Goal: Task Accomplishment & Management: Manage account settings

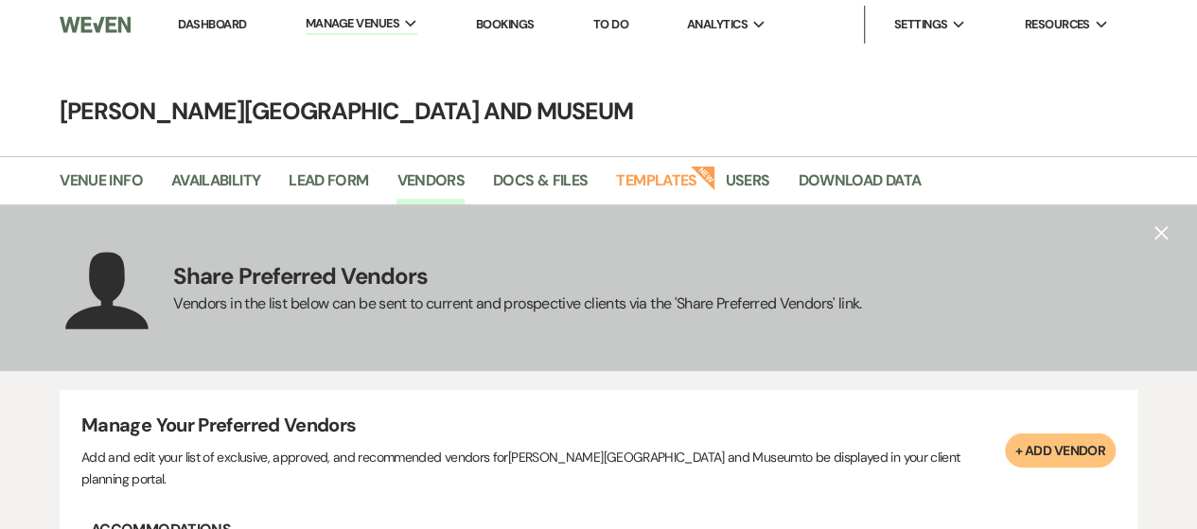
click at [206, 23] on link "Dashboard" at bounding box center [212, 24] width 68 height 16
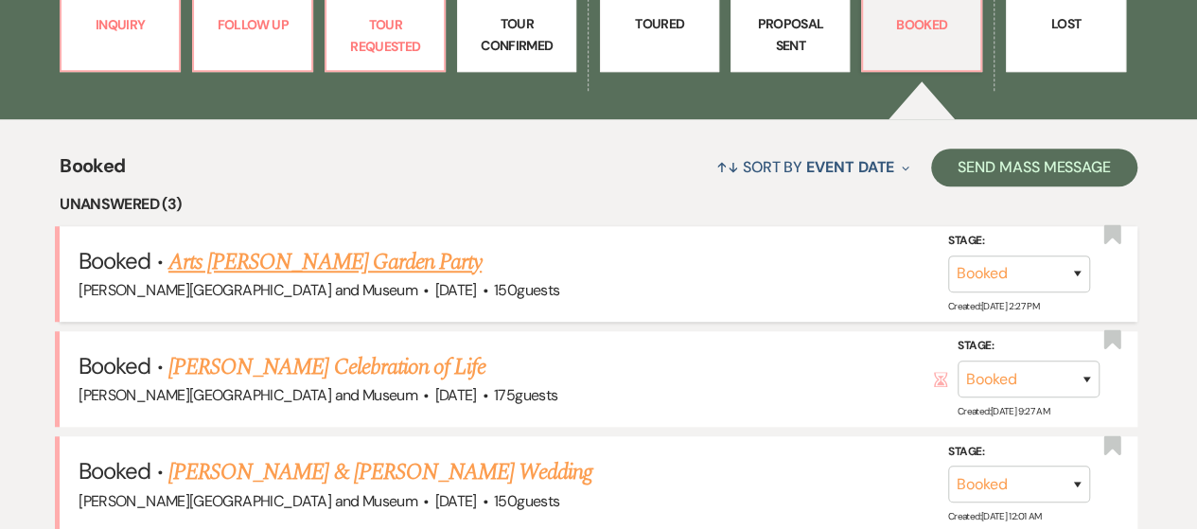
scroll to position [717, 0]
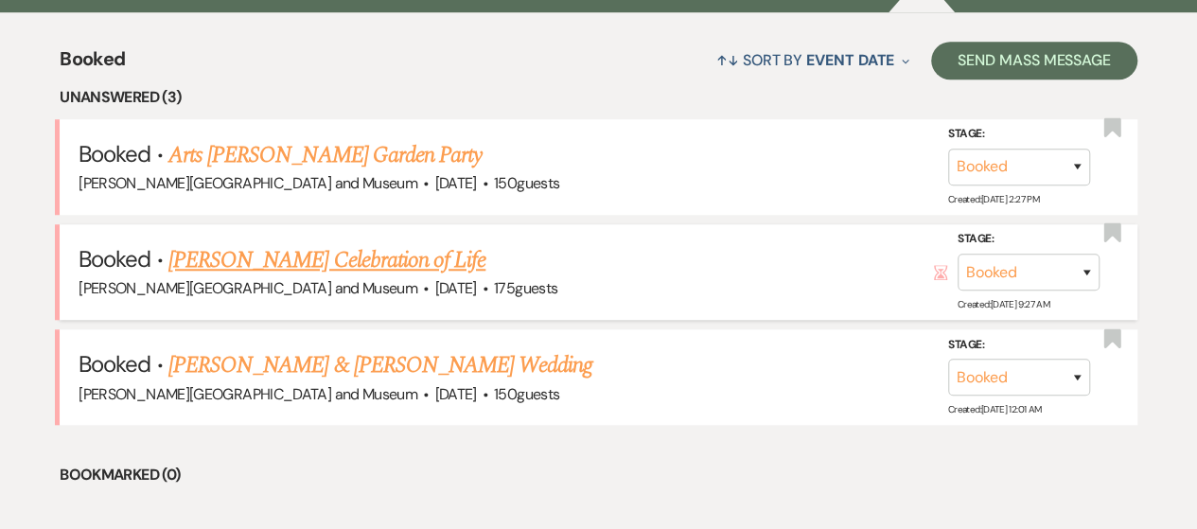
click at [434, 262] on link "[PERSON_NAME] Celebration of Life" at bounding box center [326, 260] width 317 height 34
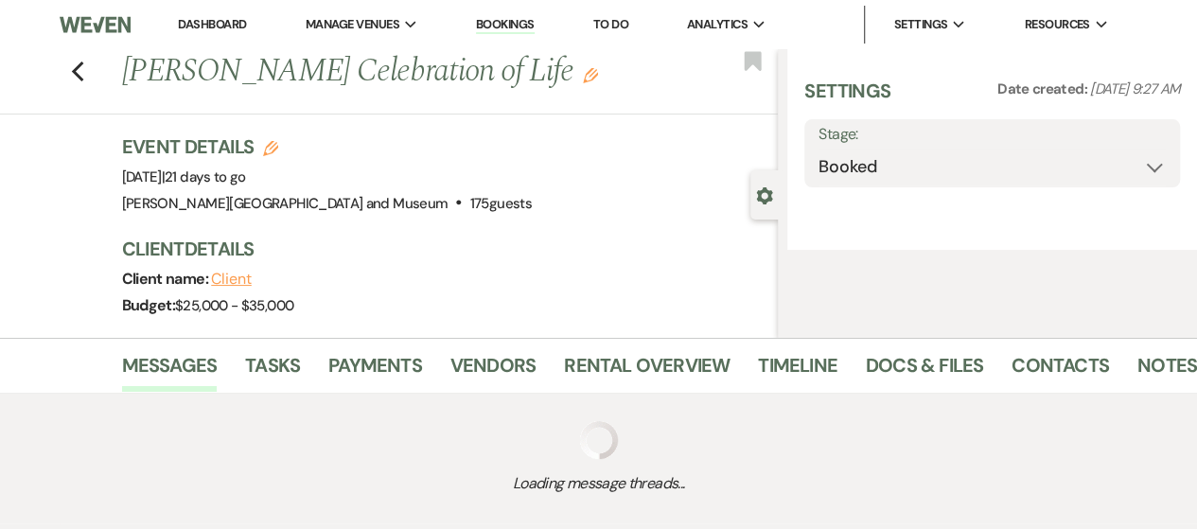
select select "5"
select select "14"
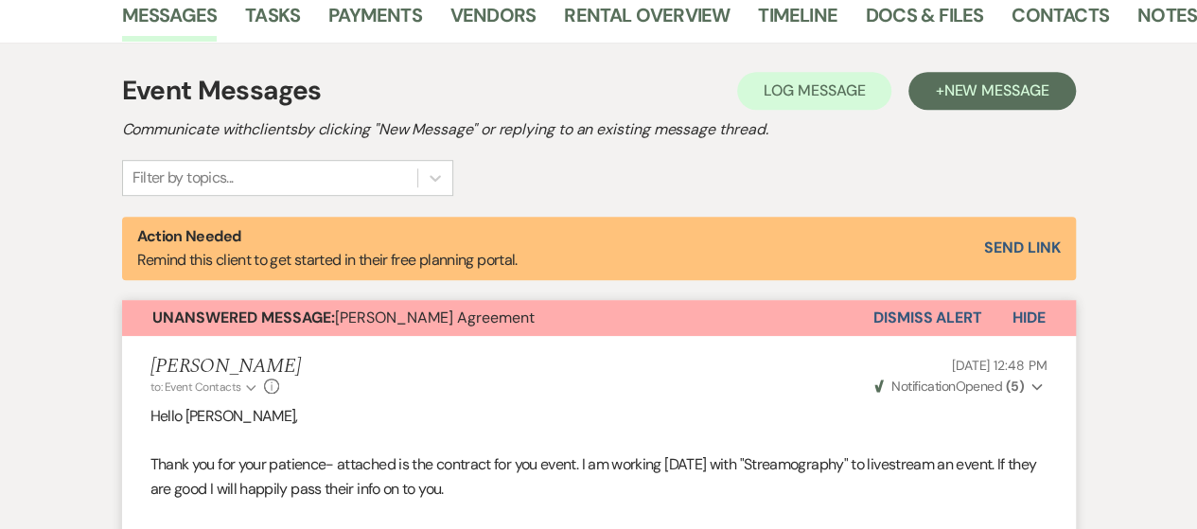
scroll to position [320, 0]
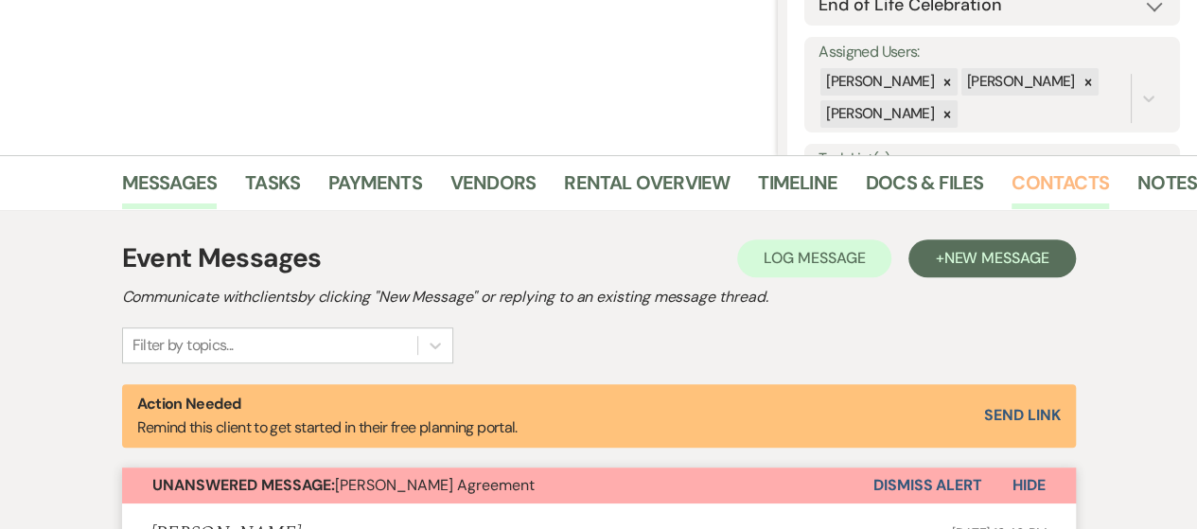
click at [1045, 184] on link "Contacts" at bounding box center [1059, 188] width 97 height 42
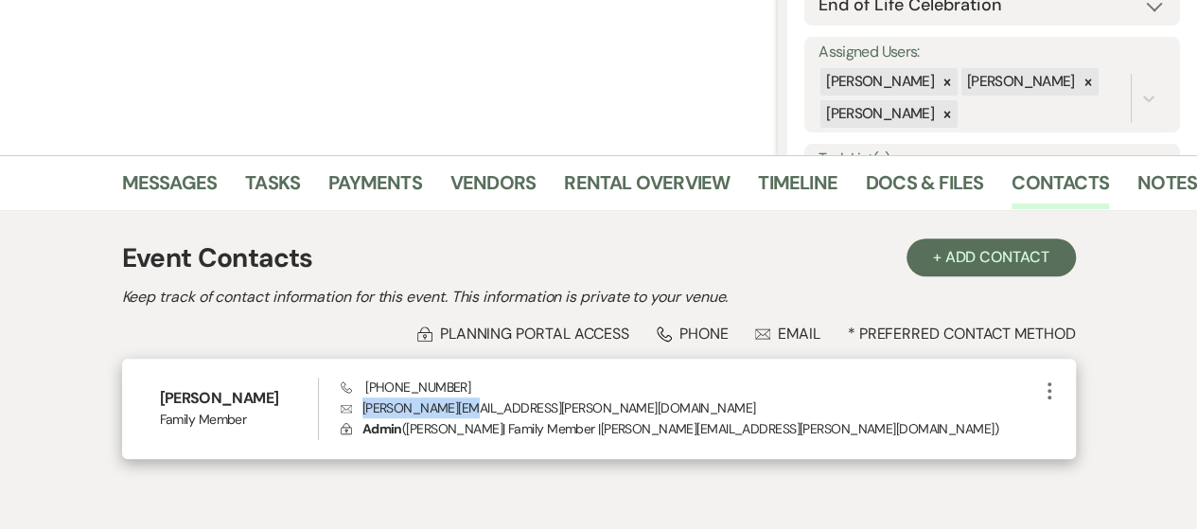
drag, startPoint x: 363, startPoint y: 404, endPoint x: 479, endPoint y: 400, distance: 115.5
click at [479, 400] on p "Envelope [PERSON_NAME][EMAIL_ADDRESS][PERSON_NAME][DOMAIN_NAME]" at bounding box center [689, 407] width 697 height 21
copy p "[PERSON_NAME][EMAIL_ADDRESS][PERSON_NAME][DOMAIN_NAME]"
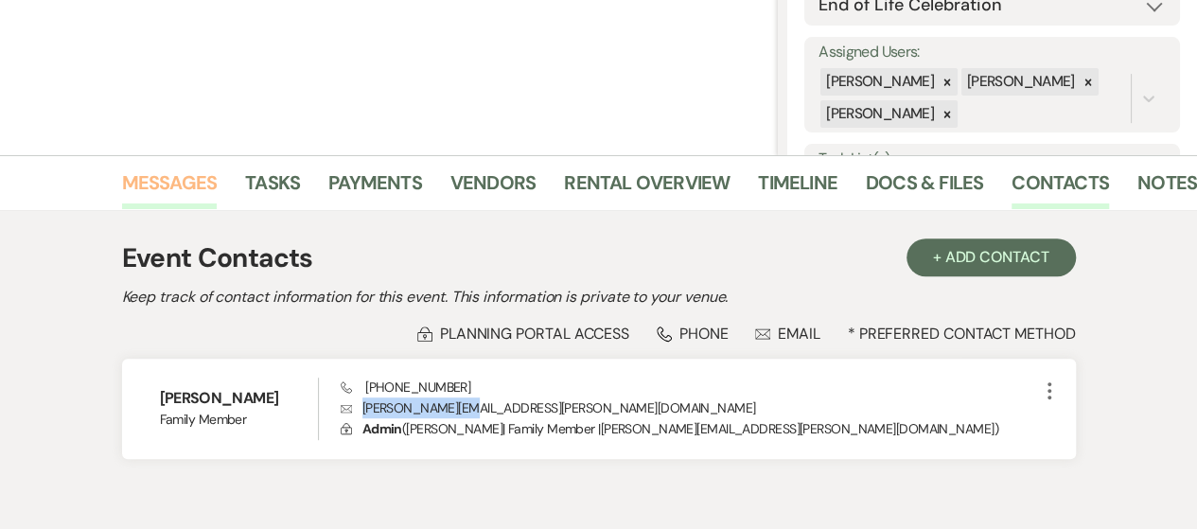
click at [181, 186] on link "Messages" at bounding box center [170, 188] width 96 height 42
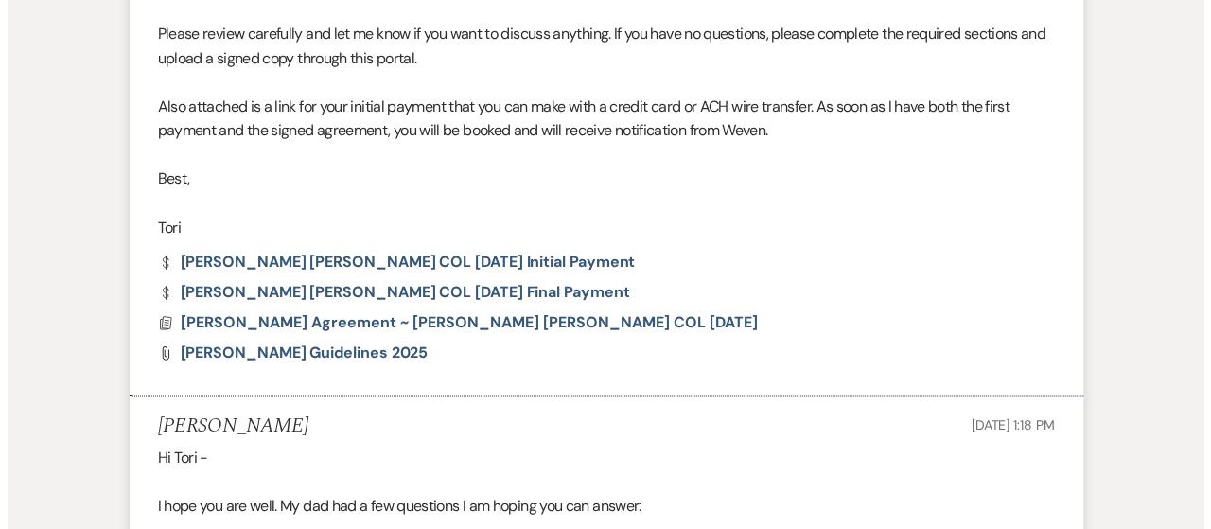
scroll to position [1076, 0]
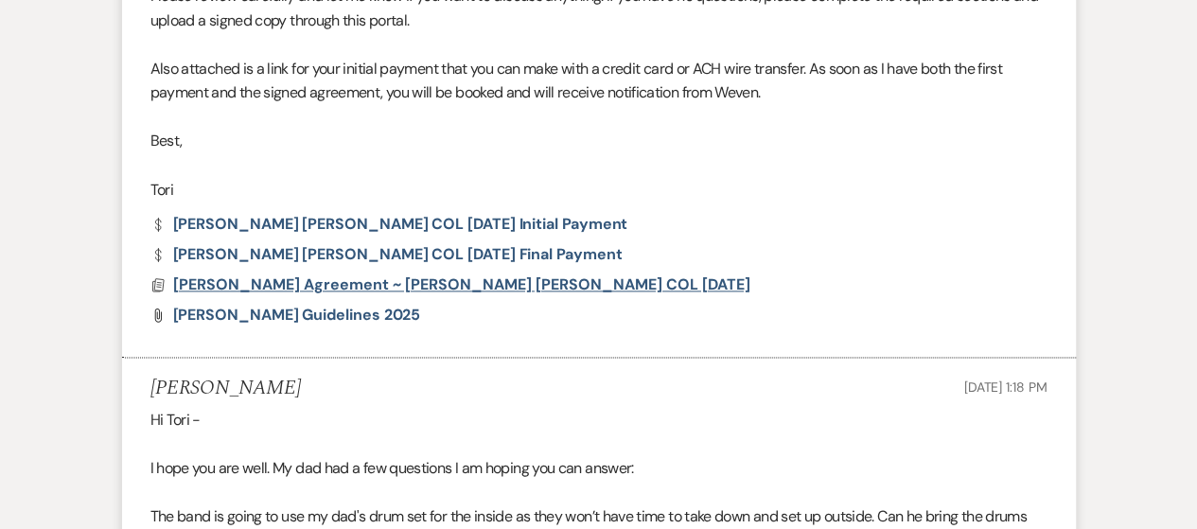
click at [304, 285] on span "[PERSON_NAME] Agreement ~ [PERSON_NAME] [PERSON_NAME] COL [DATE]" at bounding box center [461, 284] width 577 height 20
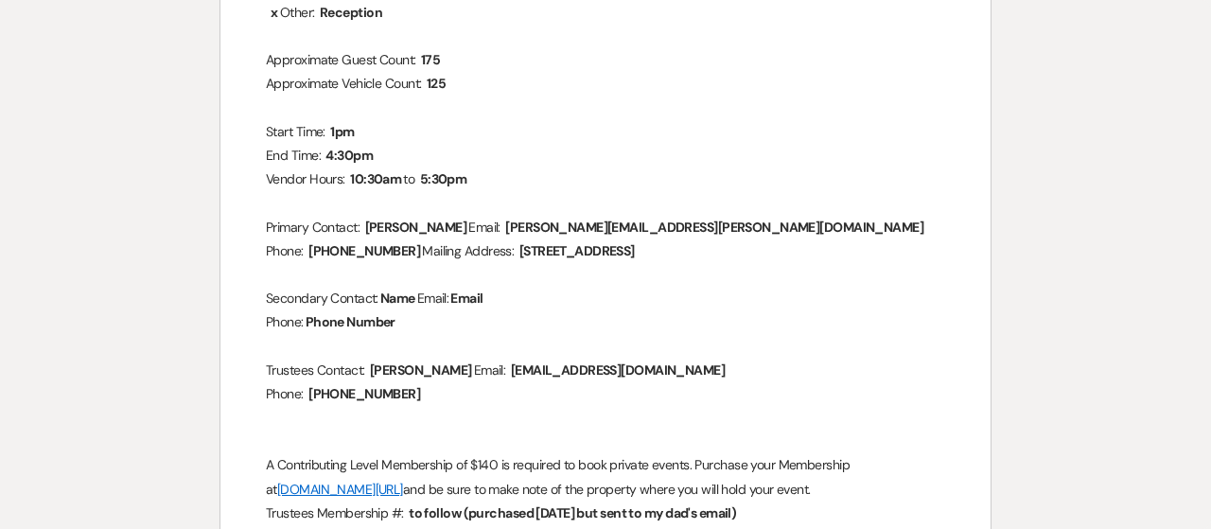
scroll to position [189, 0]
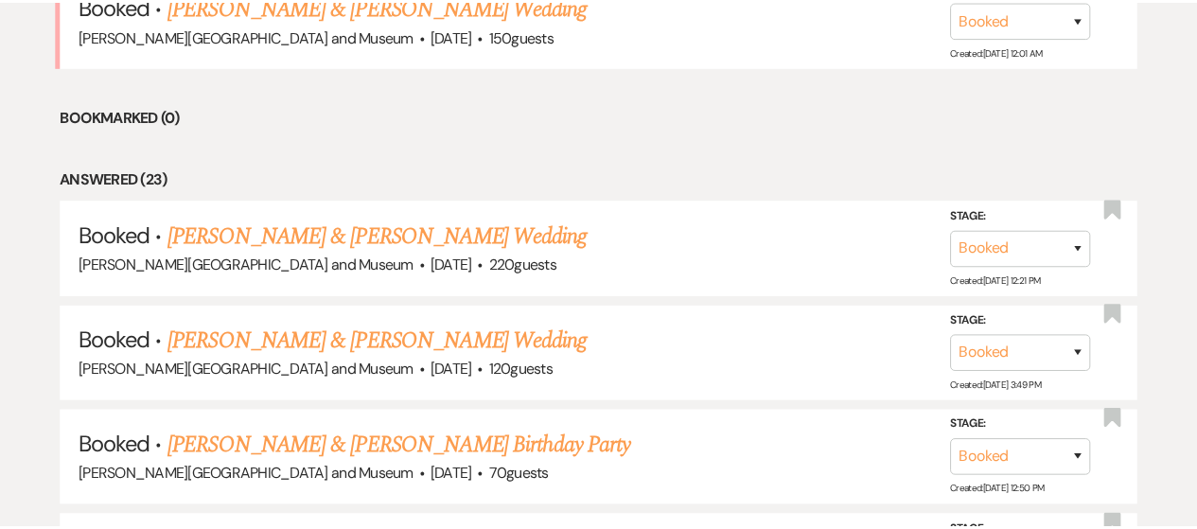
scroll to position [717, 0]
